Goal: Task Accomplishment & Management: Manage account settings

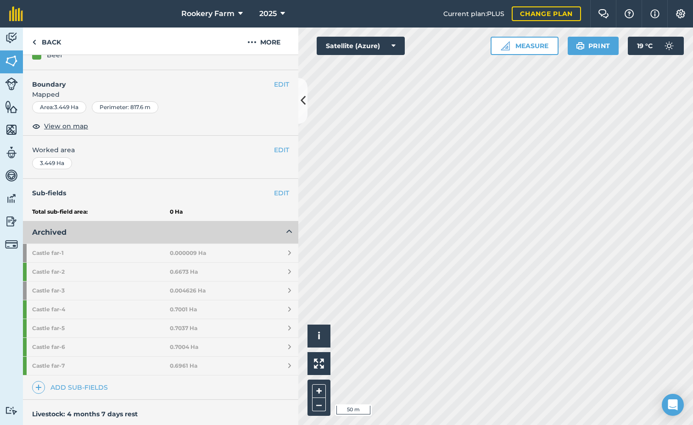
scroll to position [138, 0]
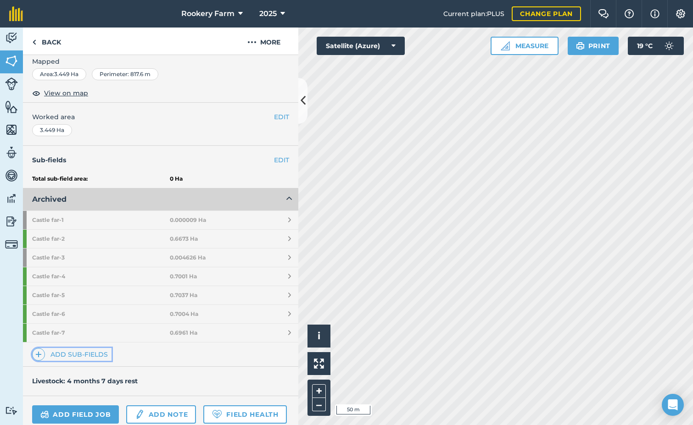
click at [70, 354] on link "Add sub-fields" at bounding box center [71, 354] width 79 height 13
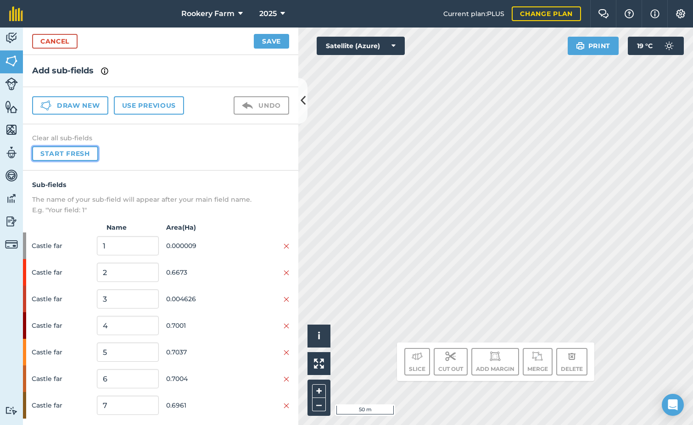
click at [72, 155] on button "Start fresh" at bounding box center [65, 153] width 66 height 15
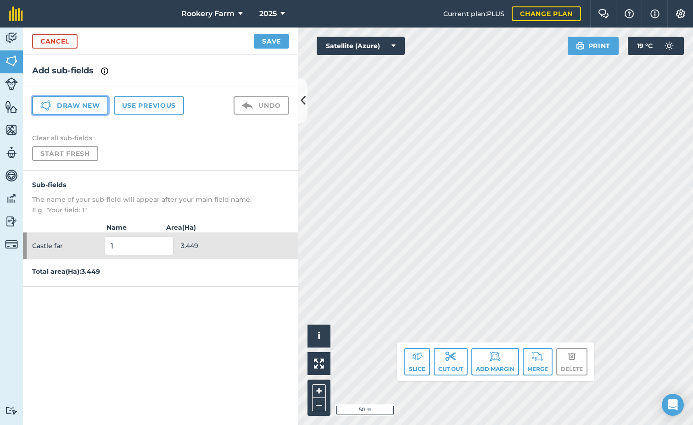
click at [95, 100] on button "Draw new" at bounding box center [70, 105] width 76 height 18
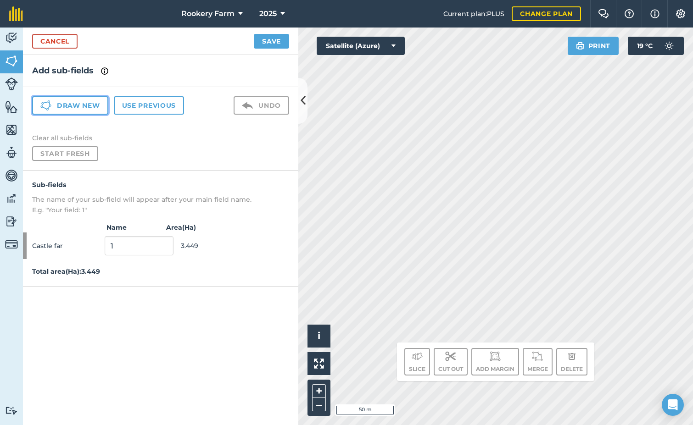
click at [99, 105] on button "Draw new" at bounding box center [70, 105] width 76 height 18
click at [73, 41] on link "Cancel" at bounding box center [54, 41] width 45 height 15
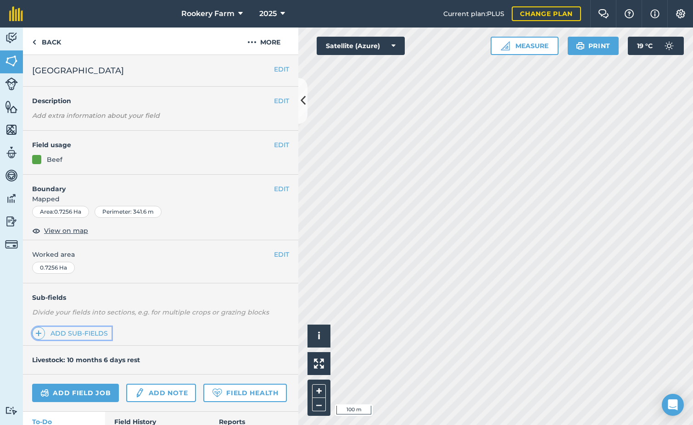
click at [80, 332] on link "Add sub-fields" at bounding box center [71, 333] width 79 height 13
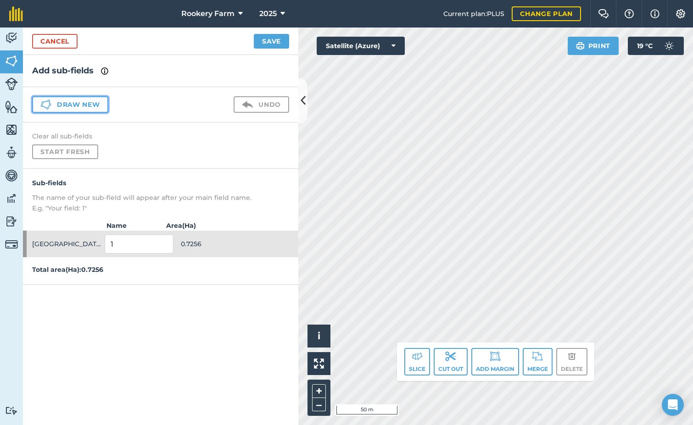
drag, startPoint x: 88, startPoint y: 104, endPoint x: 153, endPoint y: 115, distance: 66.4
click at [87, 104] on button "Draw new" at bounding box center [70, 104] width 76 height 17
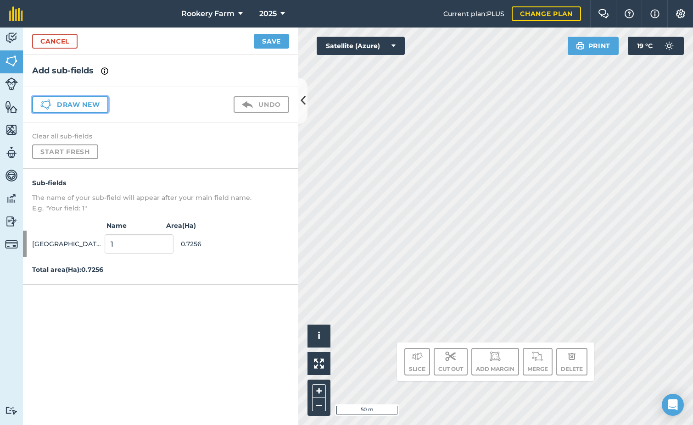
click at [98, 104] on button "Draw new" at bounding box center [70, 104] width 76 height 17
click at [101, 102] on button "Draw new" at bounding box center [70, 104] width 76 height 17
click at [65, 44] on link "Cancel" at bounding box center [54, 41] width 45 height 15
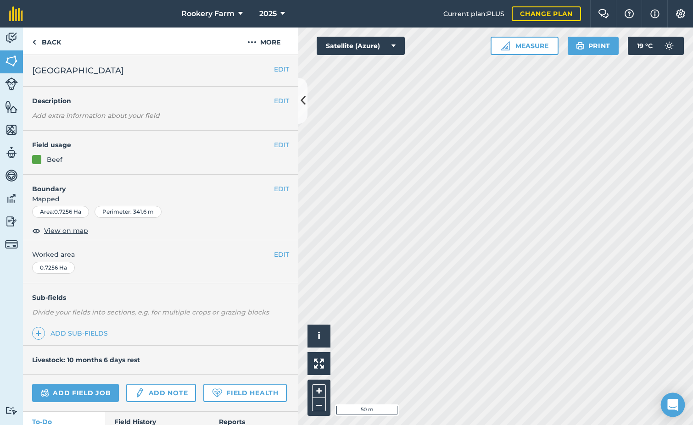
drag, startPoint x: 674, startPoint y: 398, endPoint x: 668, endPoint y: 395, distance: 6.8
click at [672, 398] on div "Open Intercom Messenger" at bounding box center [672, 405] width 24 height 24
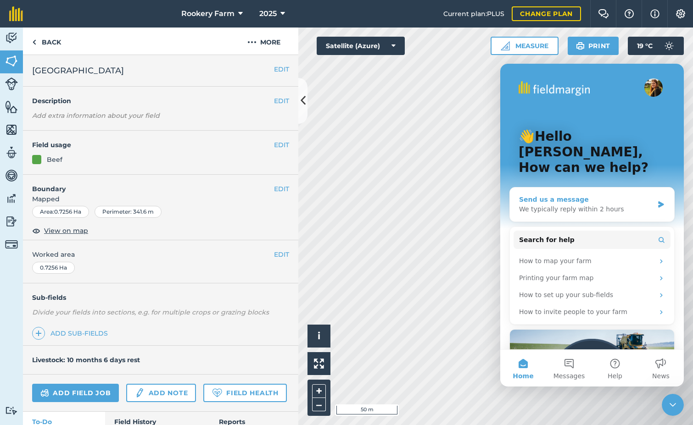
click at [566, 195] on div "Send us a message" at bounding box center [586, 200] width 134 height 10
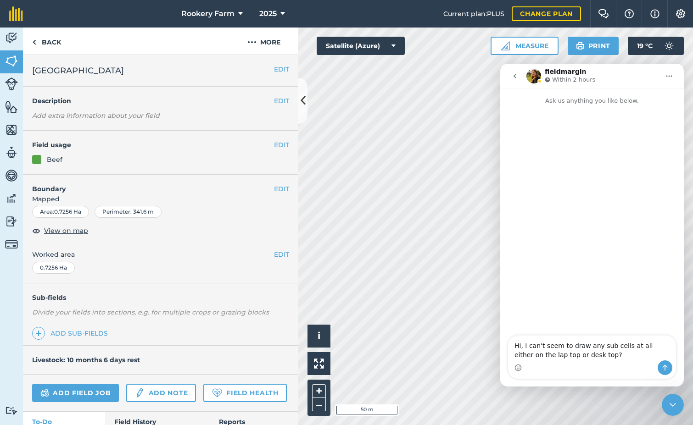
type textarea "Hi, I can't seem to draw any sub cells at all either on the lap top or desk top?"
click at [666, 370] on icon "Send a message…" at bounding box center [664, 367] width 7 height 7
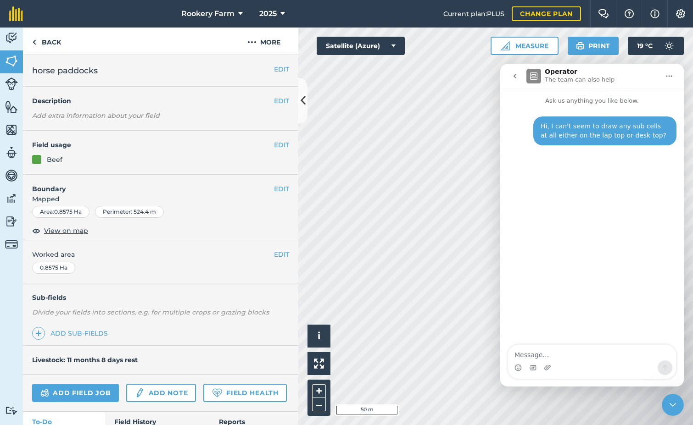
click at [512, 72] on button "go back" at bounding box center [514, 75] width 17 height 17
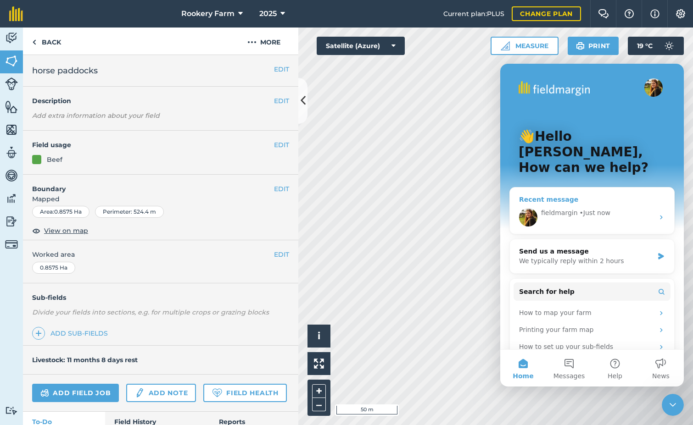
click at [640, 208] on div "fieldmargin • Just now" at bounding box center [597, 213] width 113 height 10
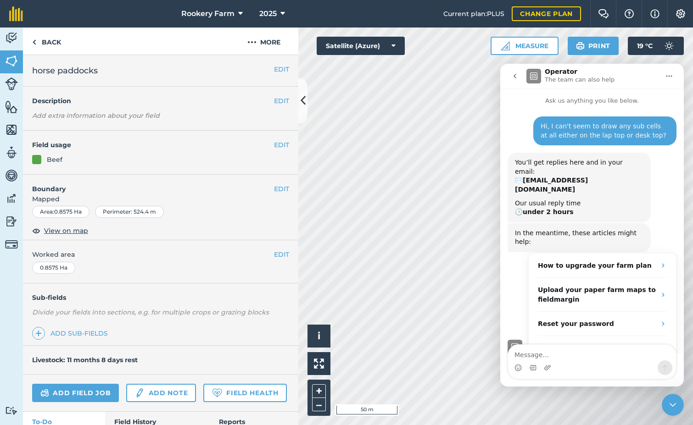
click at [676, 408] on icon "Close Intercom Messenger" at bounding box center [672, 404] width 11 height 11
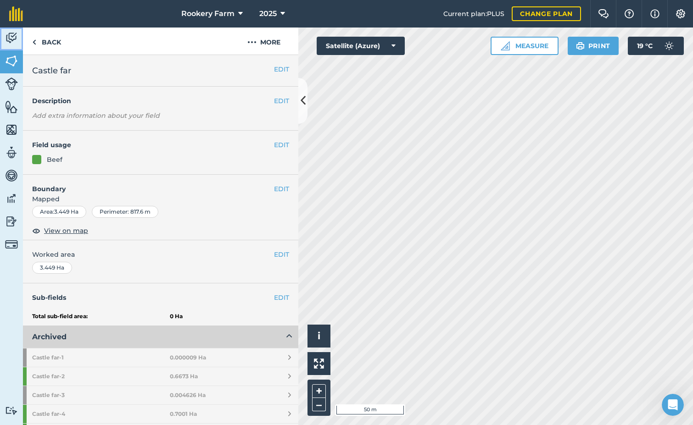
click at [12, 39] on img at bounding box center [11, 38] width 13 height 14
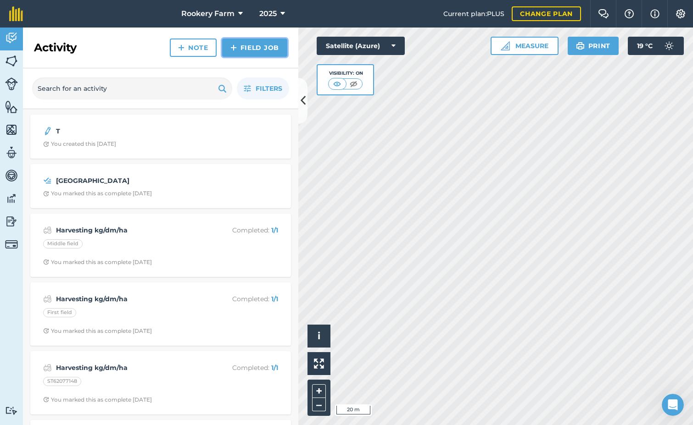
click at [268, 51] on link "Field Job" at bounding box center [254, 48] width 65 height 18
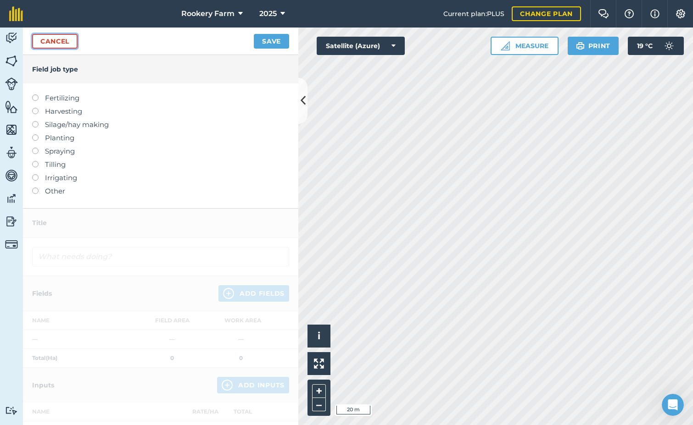
click at [68, 42] on link "Cancel" at bounding box center [54, 41] width 45 height 15
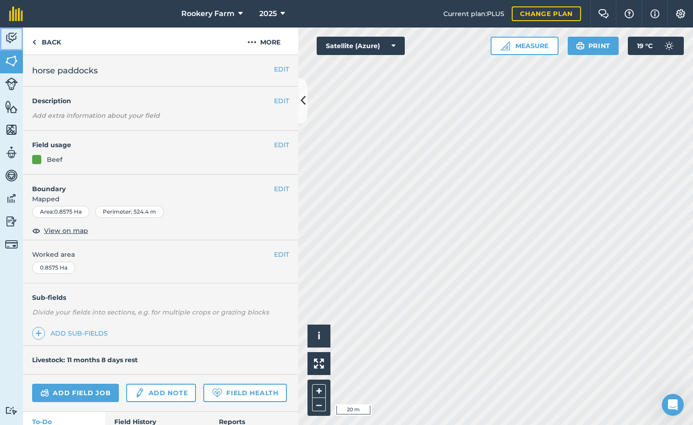
click at [12, 39] on img at bounding box center [11, 38] width 13 height 14
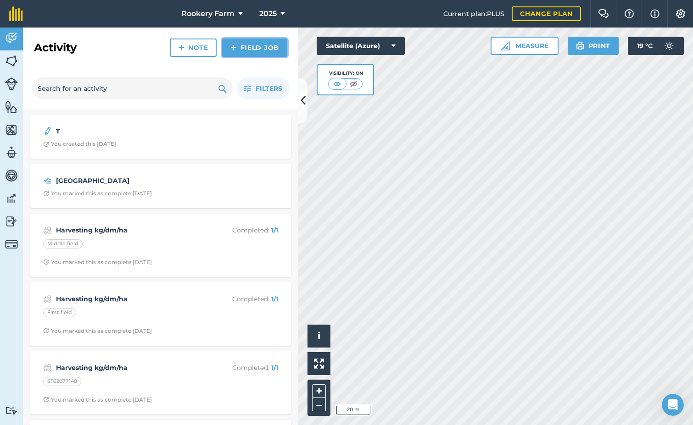
click at [252, 49] on link "Field Job" at bounding box center [254, 48] width 65 height 18
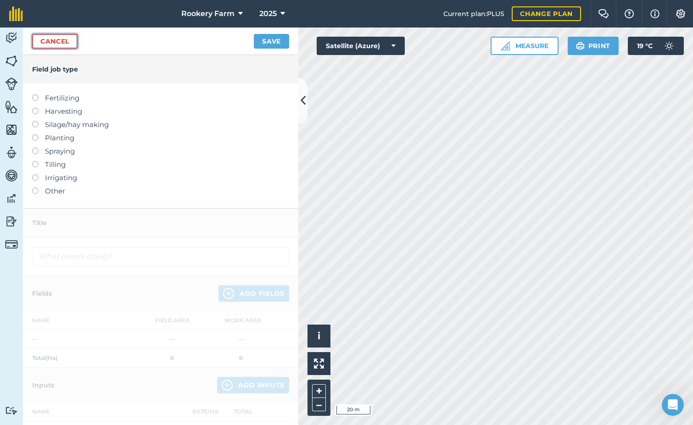
click at [71, 45] on link "Cancel" at bounding box center [54, 41] width 45 height 15
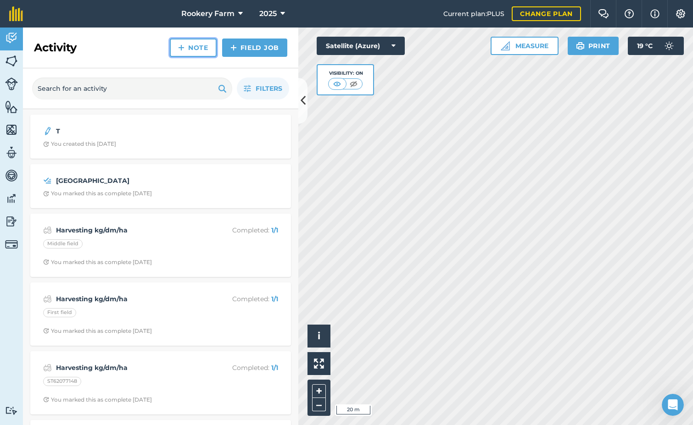
click at [204, 48] on link "Note" at bounding box center [193, 48] width 47 height 18
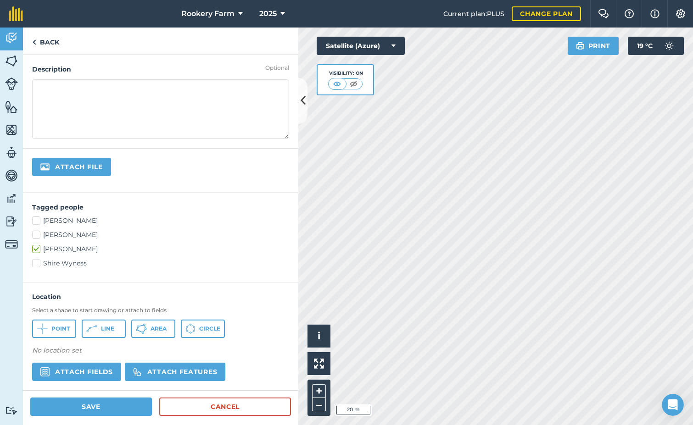
scroll to position [135, 0]
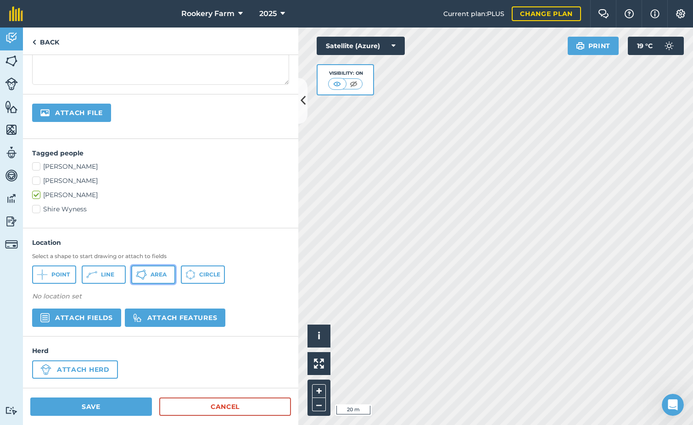
click at [163, 272] on span "Area" at bounding box center [158, 274] width 16 height 7
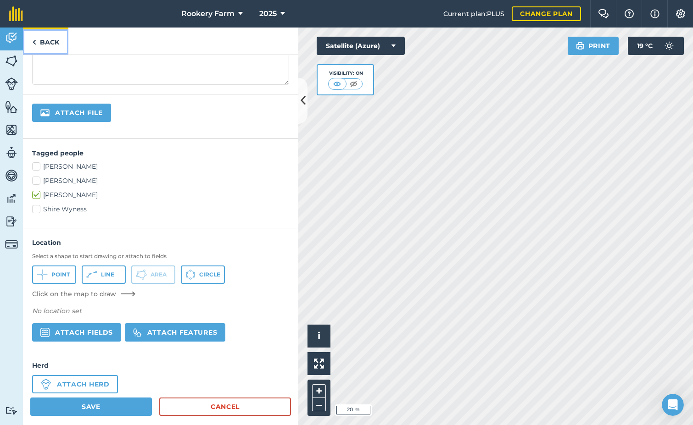
click at [46, 41] on link "Back" at bounding box center [45, 41] width 45 height 27
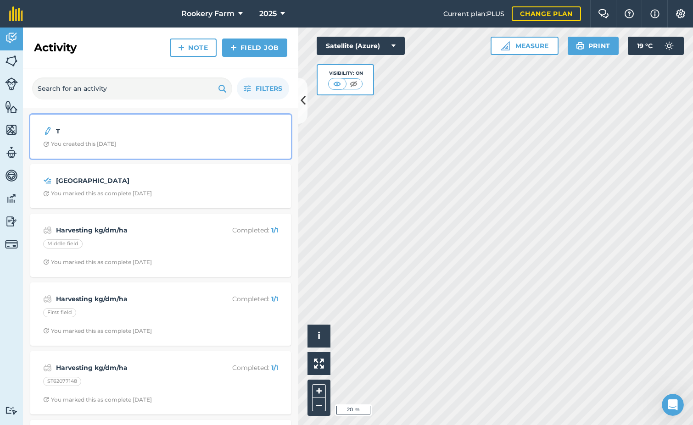
click at [83, 124] on div "T You created this [DATE]" at bounding box center [161, 136] width 250 height 33
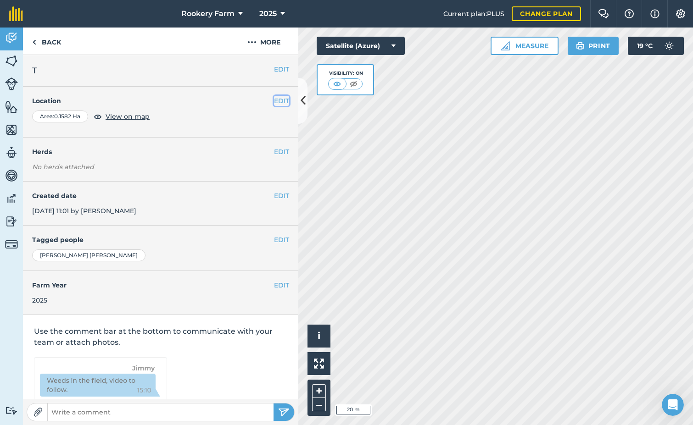
click at [277, 101] on button "EDIT" at bounding box center [281, 101] width 15 height 10
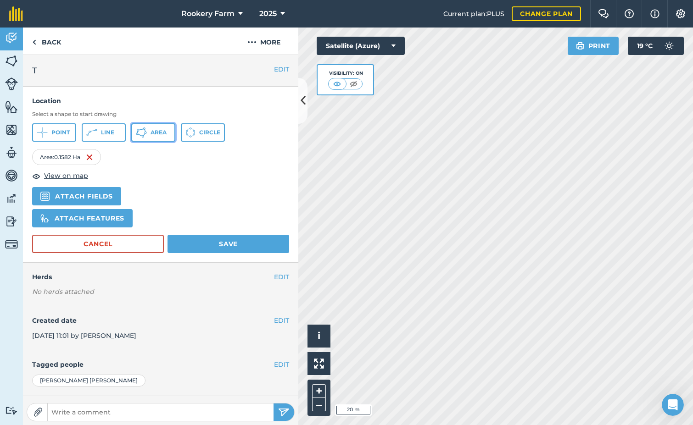
click at [164, 131] on span "Area" at bounding box center [158, 132] width 16 height 7
click at [149, 133] on button "Area" at bounding box center [153, 132] width 44 height 18
click at [148, 135] on button "Area" at bounding box center [153, 132] width 44 height 18
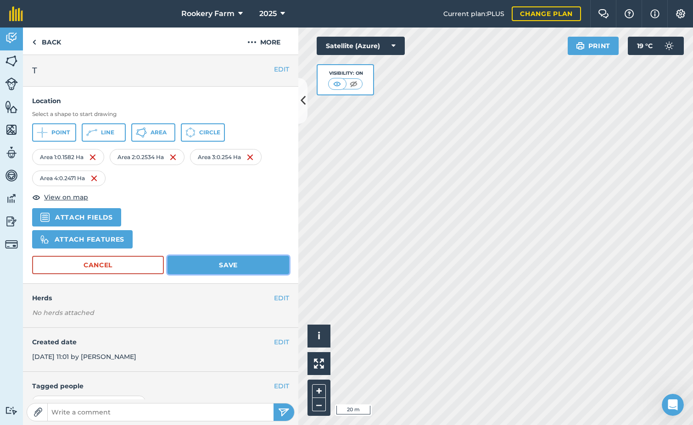
click at [233, 265] on button "Save" at bounding box center [228, 265] width 122 height 18
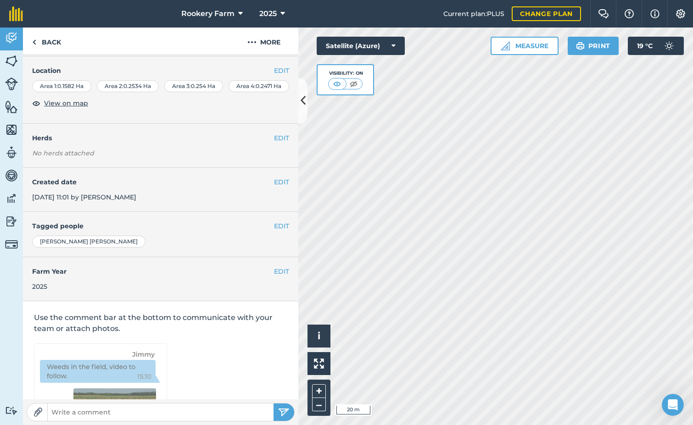
scroll to position [46, 0]
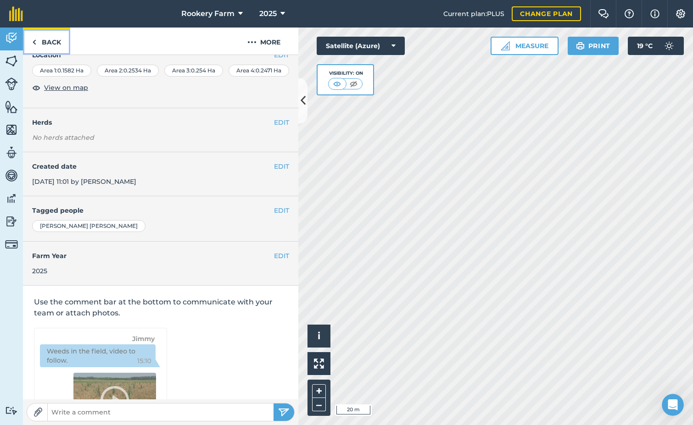
click at [46, 44] on link "Back" at bounding box center [46, 41] width 47 height 27
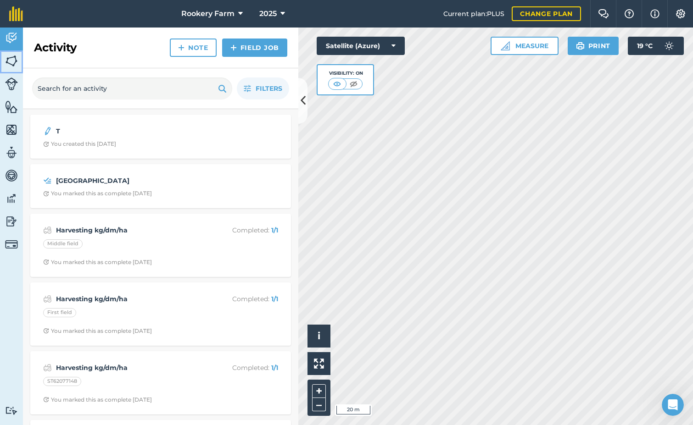
click at [15, 60] on img at bounding box center [11, 61] width 13 height 14
